Goal: Information Seeking & Learning: Find specific fact

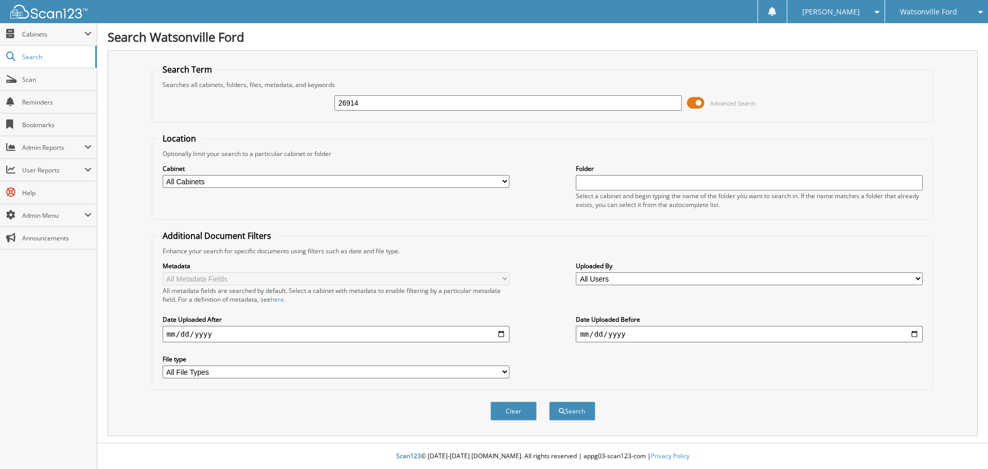
type input "26914"
click at [549, 401] on button "Search" at bounding box center [572, 410] width 46 height 19
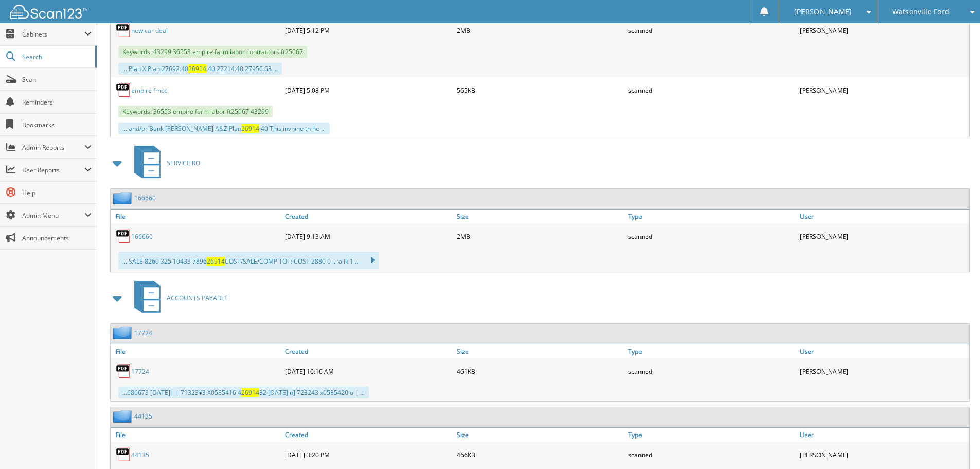
scroll to position [753, 0]
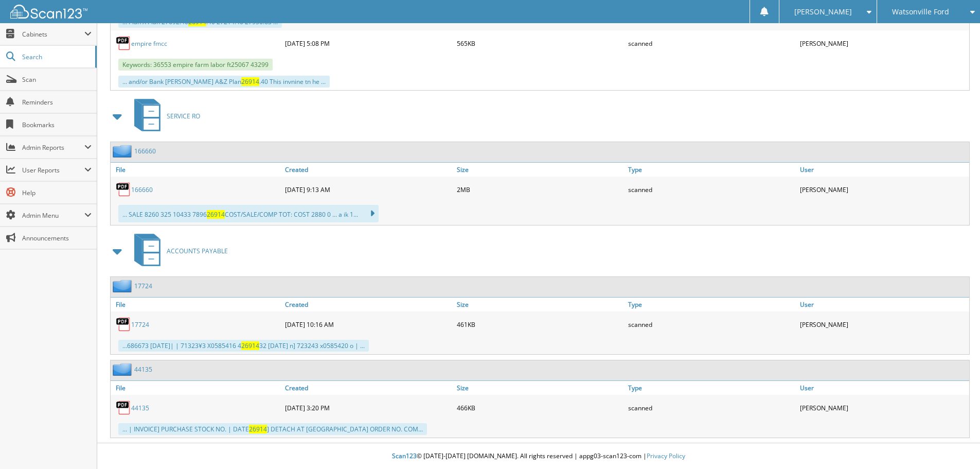
click at [144, 318] on div "17724" at bounding box center [197, 324] width 172 height 21
click at [143, 321] on link "17724" at bounding box center [140, 324] width 18 height 9
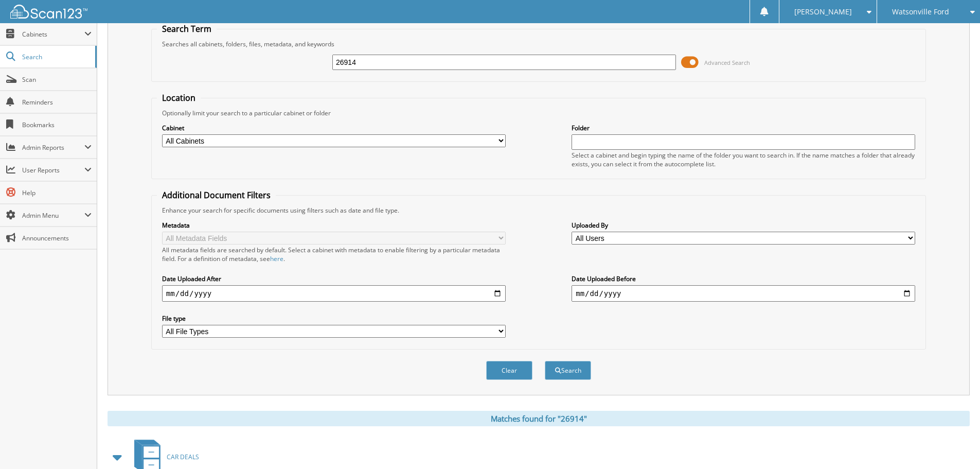
scroll to position [0, 0]
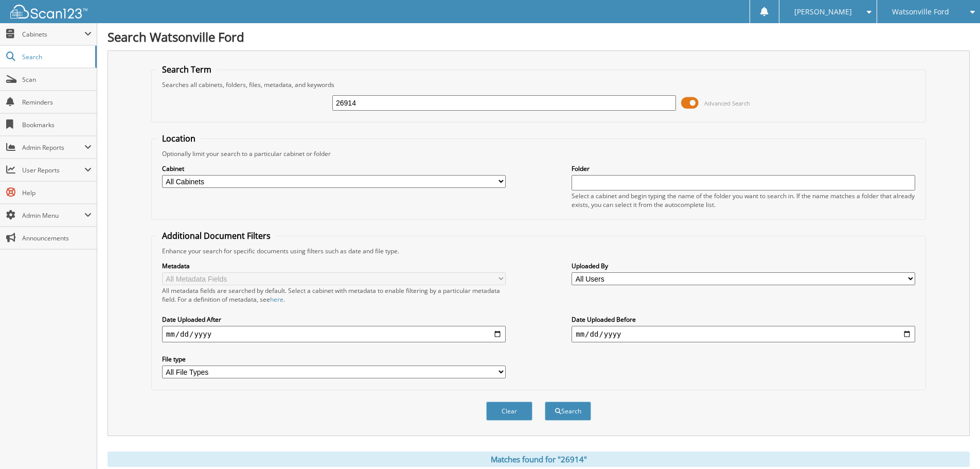
drag, startPoint x: 382, startPoint y: 101, endPoint x: 292, endPoint y: 101, distance: 89.5
click at [292, 101] on div "26914 Advanced Search" at bounding box center [539, 103] width 764 height 28
type input "WEST COAST LIGHT"
click at [545, 401] on button "Search" at bounding box center [568, 410] width 46 height 19
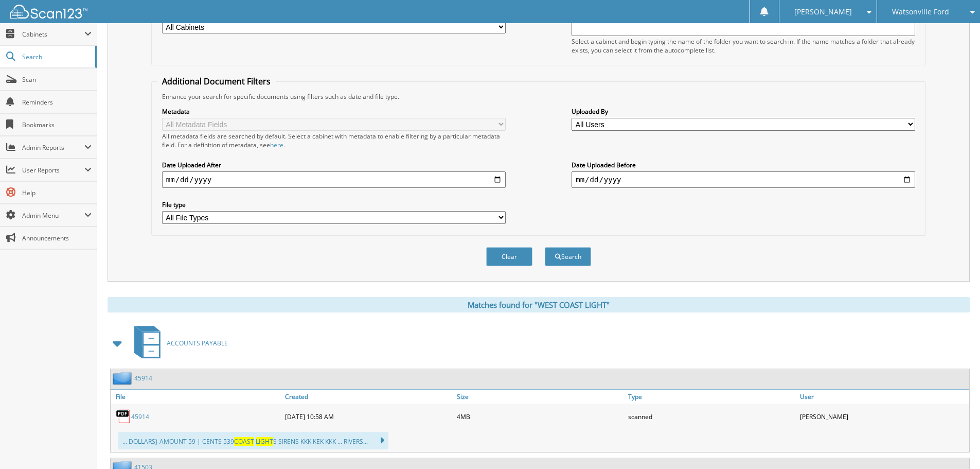
scroll to position [309, 0]
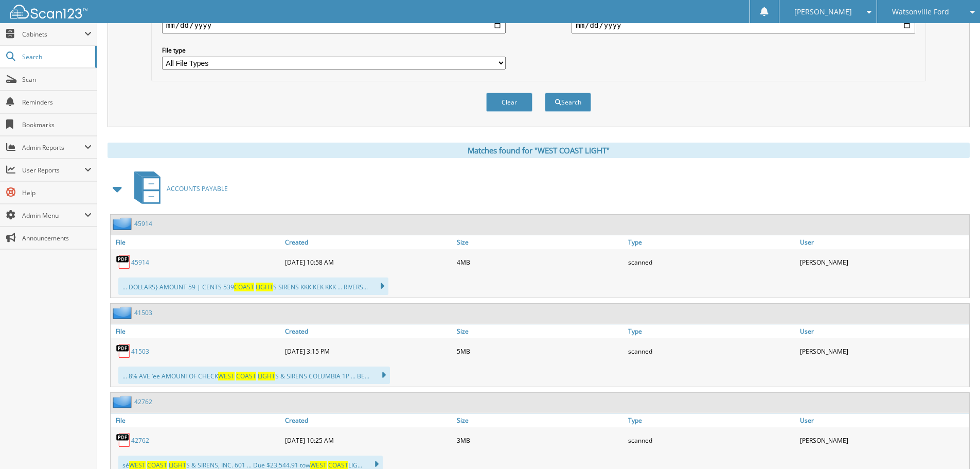
click at [142, 262] on link "45914" at bounding box center [140, 262] width 18 height 9
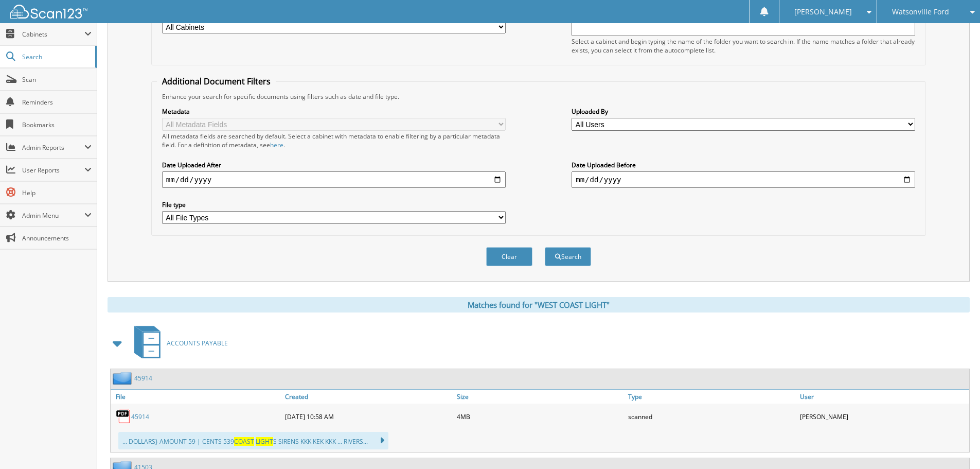
scroll to position [0, 0]
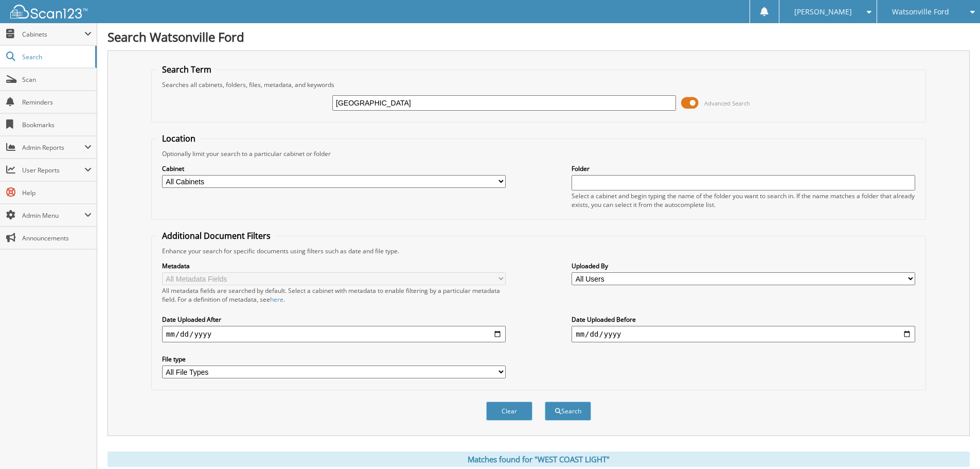
drag, startPoint x: 448, startPoint y: 104, endPoint x: 263, endPoint y: 94, distance: 185.0
click at [264, 95] on div "WEST COAST LIGHT Advanced Search" at bounding box center [539, 103] width 764 height 28
type input "34826.77"
click at [545, 401] on button "Search" at bounding box center [568, 410] width 46 height 19
drag, startPoint x: 404, startPoint y: 108, endPoint x: 262, endPoint y: 90, distance: 143.1
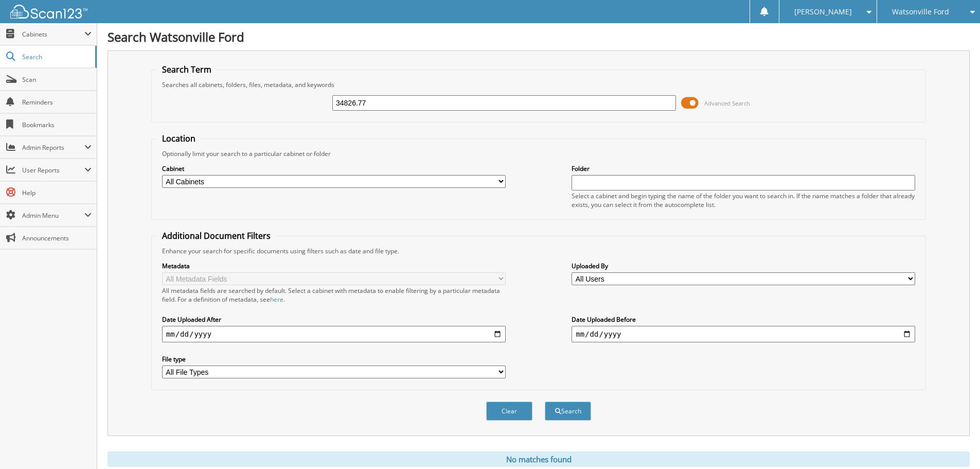
click at [262, 90] on div "34826.77 Advanced Search" at bounding box center [539, 103] width 764 height 28
type input "[GEOGRAPHIC_DATA]"
click at [567, 408] on button "Search" at bounding box center [568, 410] width 46 height 19
drag, startPoint x: 423, startPoint y: 102, endPoint x: 290, endPoint y: 99, distance: 132.8
click at [290, 99] on div "WEST COAST LIGHT Advanced Search" at bounding box center [539, 103] width 764 height 28
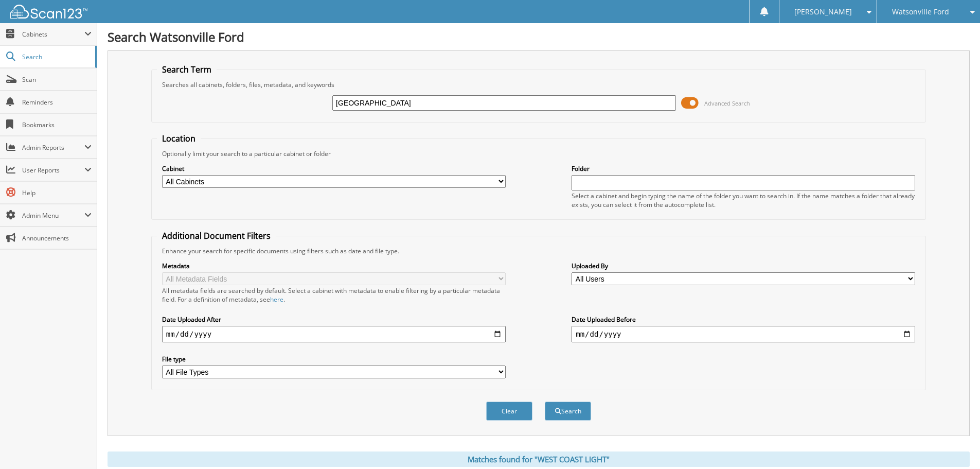
click at [633, 103] on input "WEST COAST LIGHT" at bounding box center [504, 102] width 344 height 15
drag, startPoint x: 402, startPoint y: 103, endPoint x: 233, endPoint y: 102, distance: 169.3
click at [233, 102] on div "WEST COAST LIGHT Advanced Search" at bounding box center [539, 103] width 764 height 28
type input "E"
type input "RKE82130"
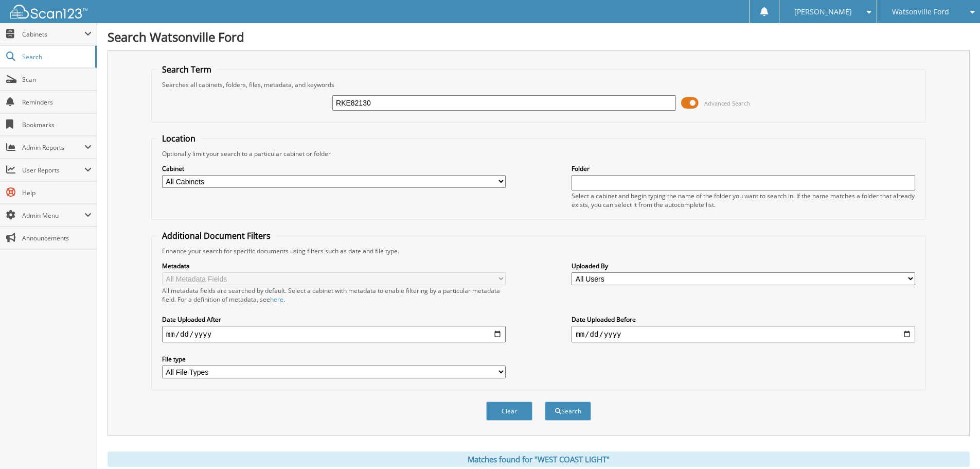
click at [545, 401] on button "Search" at bounding box center [568, 410] width 46 height 19
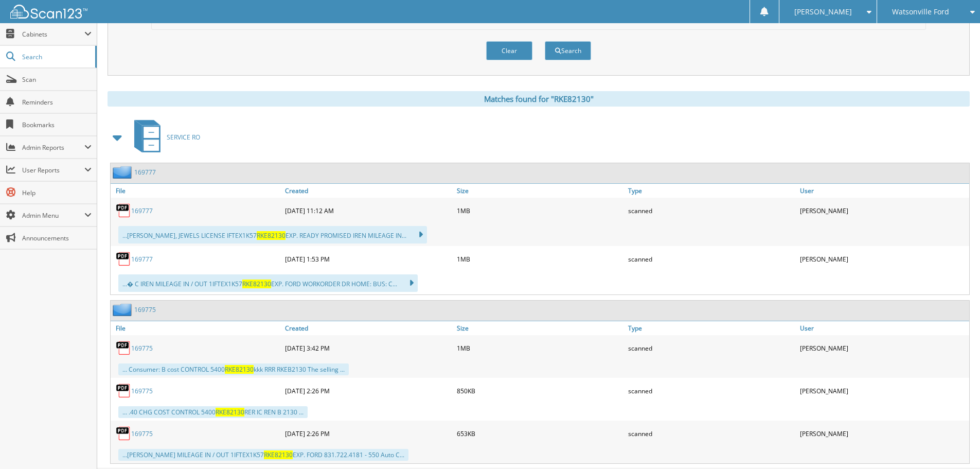
scroll to position [386, 0]
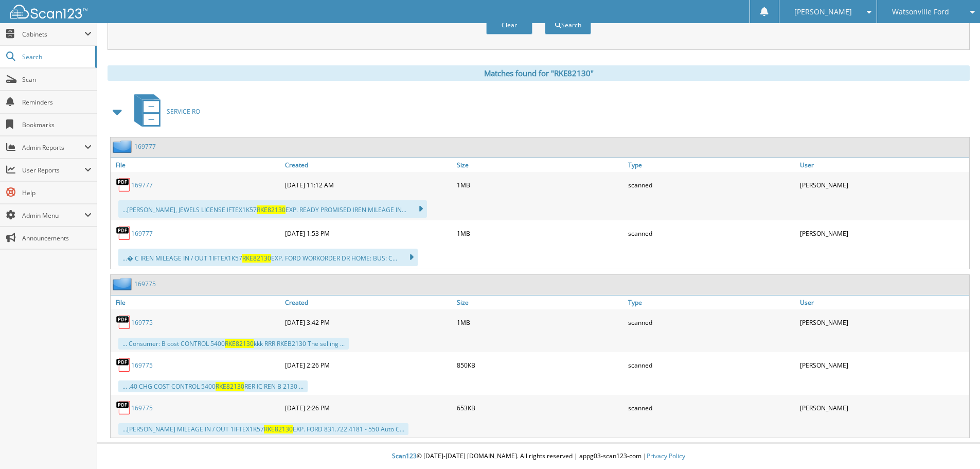
click at [138, 185] on link "169777" at bounding box center [142, 185] width 22 height 9
click at [145, 321] on link "169775" at bounding box center [142, 322] width 22 height 9
click at [139, 407] on link "169775" at bounding box center [142, 407] width 22 height 9
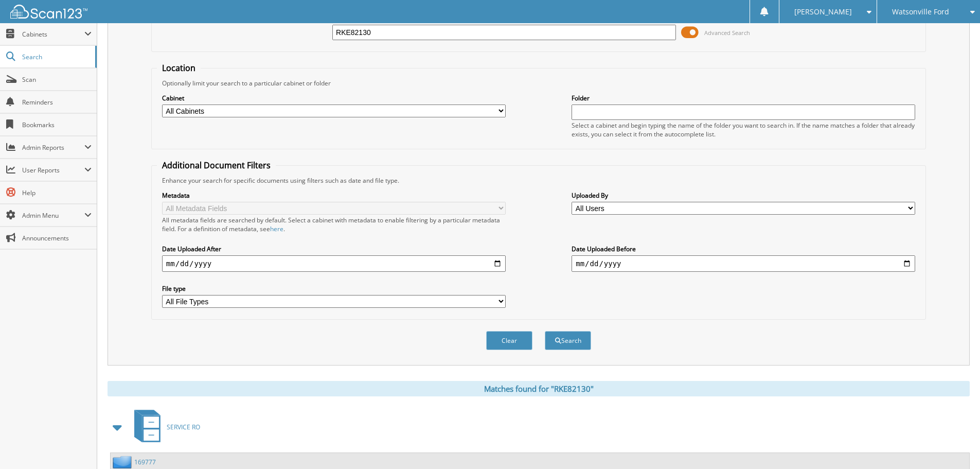
scroll to position [0, 0]
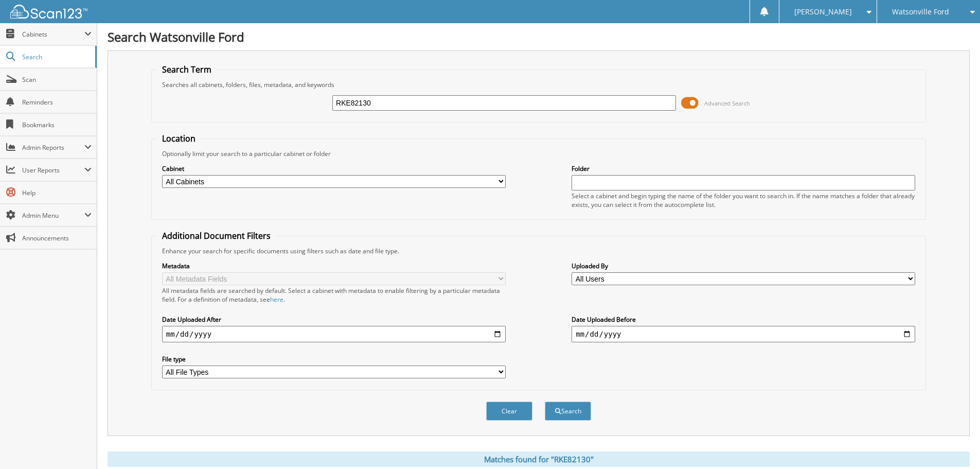
click at [906, 4] on div "Watsonville Ford" at bounding box center [928, 11] width 93 height 23
click at [913, 32] on link "Chevrolet of [GEOGRAPHIC_DATA]" at bounding box center [928, 37] width 103 height 28
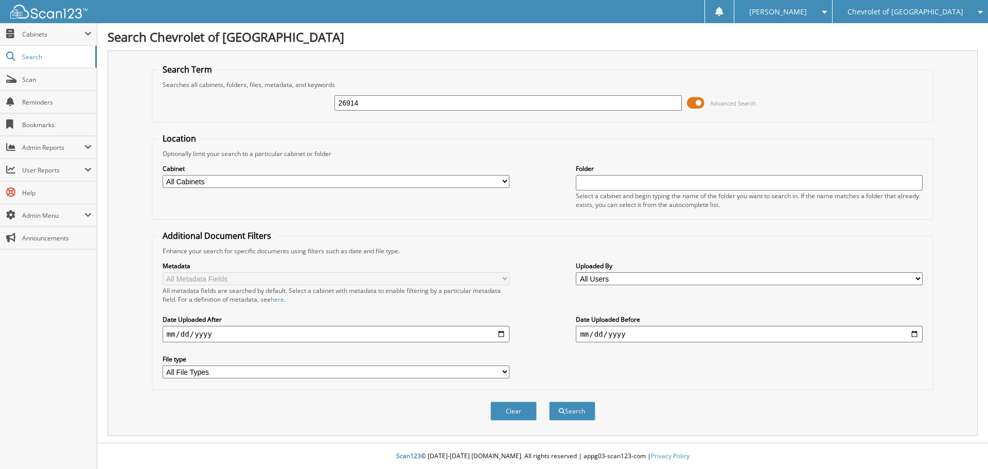
type input "26914"
click at [549, 401] on button "Search" at bounding box center [572, 410] width 46 height 19
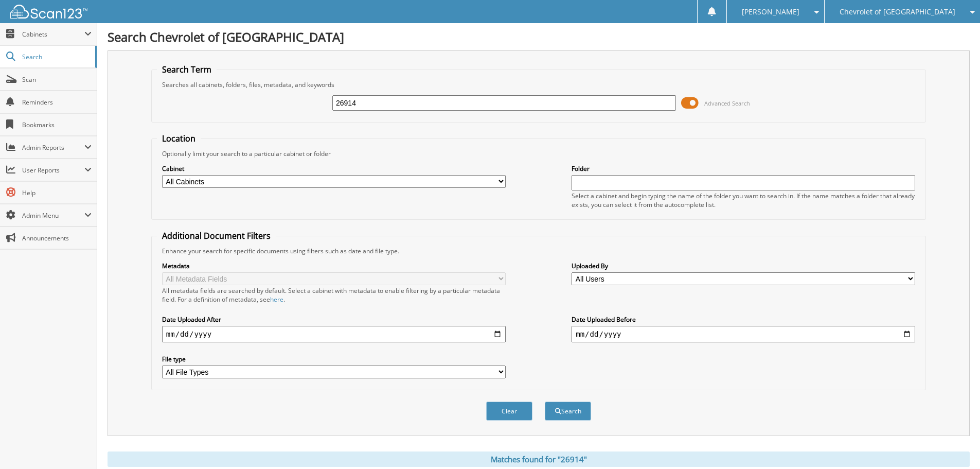
click at [936, 12] on span "Chevrolet of [GEOGRAPHIC_DATA]" at bounding box center [898, 12] width 116 height 6
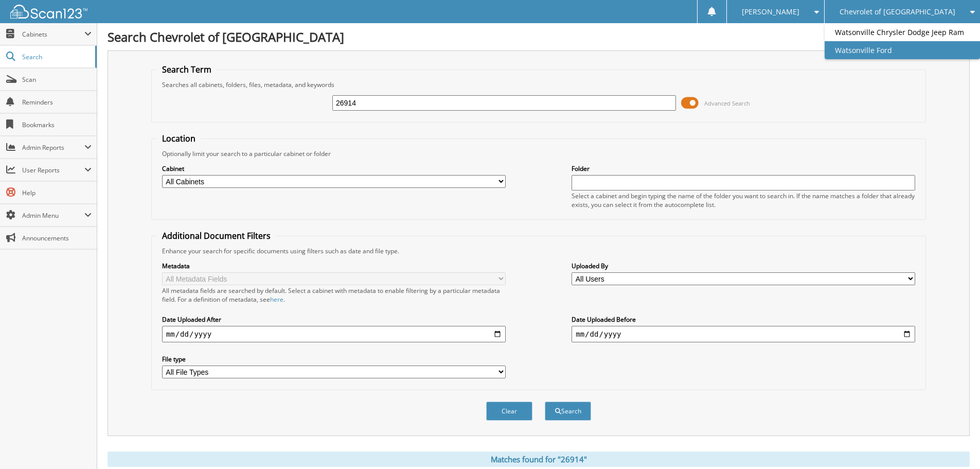
click at [901, 59] on link "Watsonville Ford" at bounding box center [902, 50] width 155 height 18
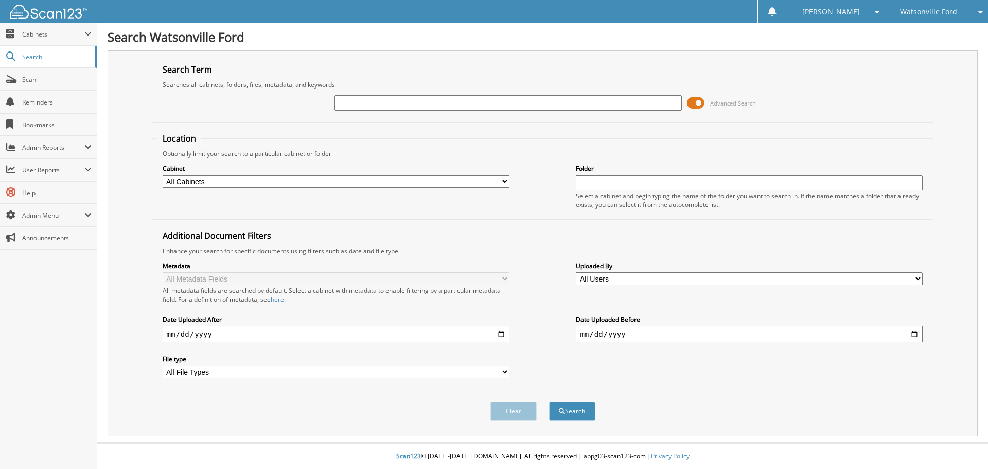
click at [518, 100] on input "text" at bounding box center [507, 102] width 347 height 15
type input "26914"
click at [549, 401] on button "Search" at bounding box center [572, 410] width 46 height 19
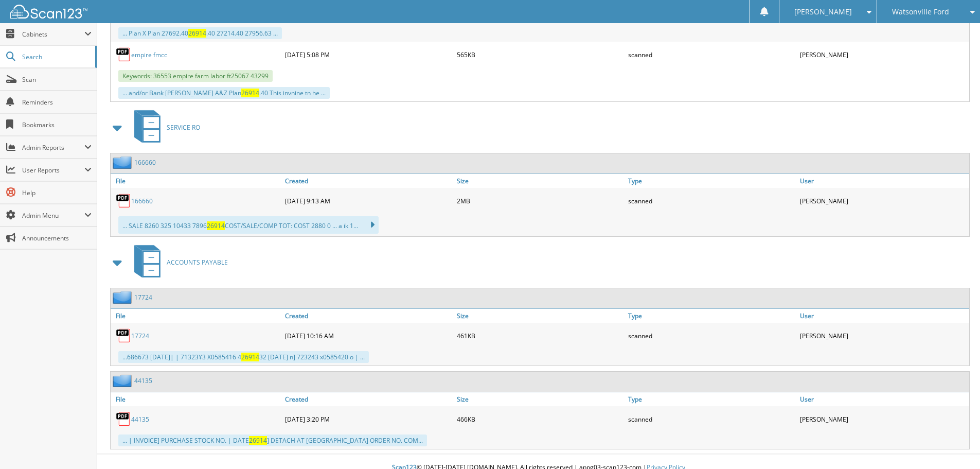
scroll to position [753, 0]
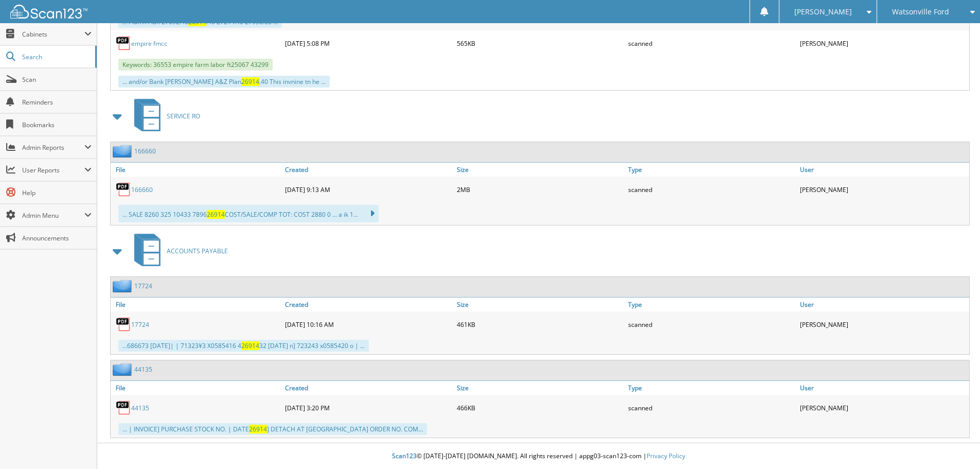
click at [146, 407] on link "44135" at bounding box center [140, 407] width 18 height 9
